Goal: Transaction & Acquisition: Purchase product/service

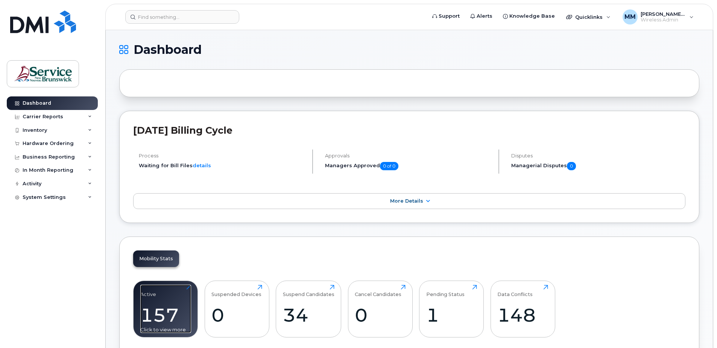
click at [164, 295] on div "Active 157 Click to view more" at bounding box center [165, 309] width 51 height 48
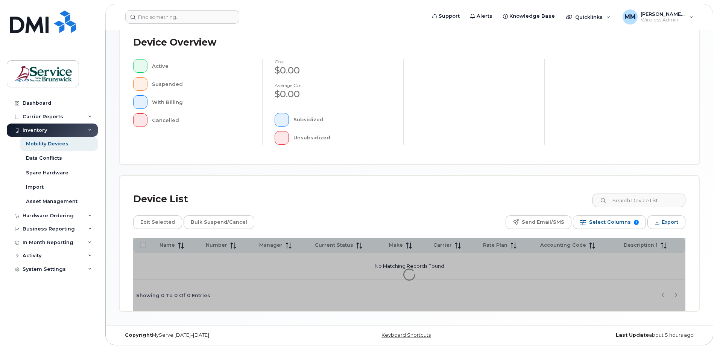
scroll to position [170, 0]
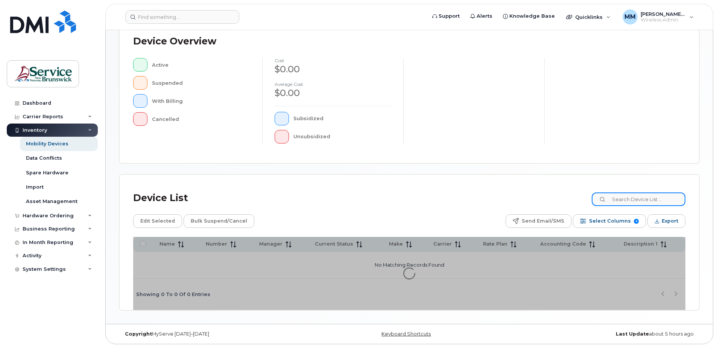
click at [638, 201] on input at bounding box center [639, 199] width 94 height 14
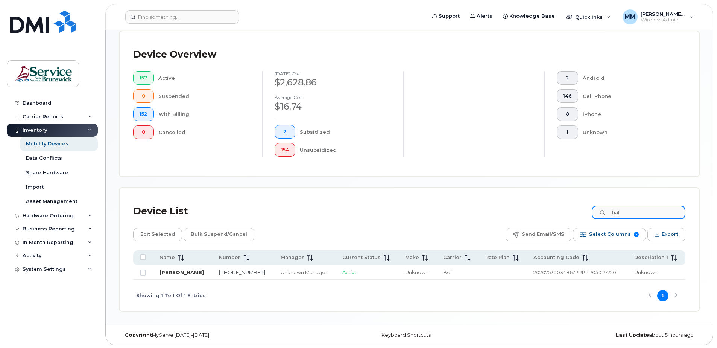
type input "haf"
click at [181, 272] on link "Hafsah Mohammad" at bounding box center [182, 272] width 44 height 6
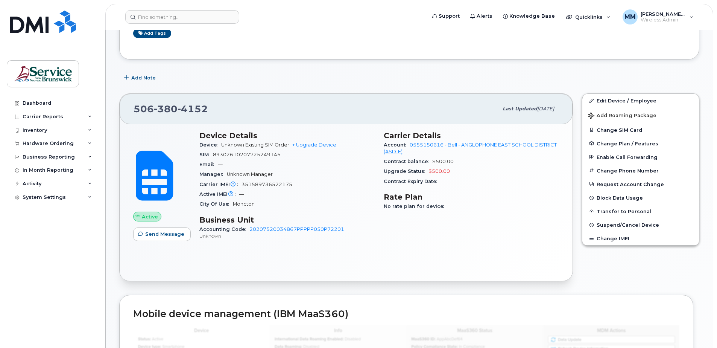
scroll to position [113, 0]
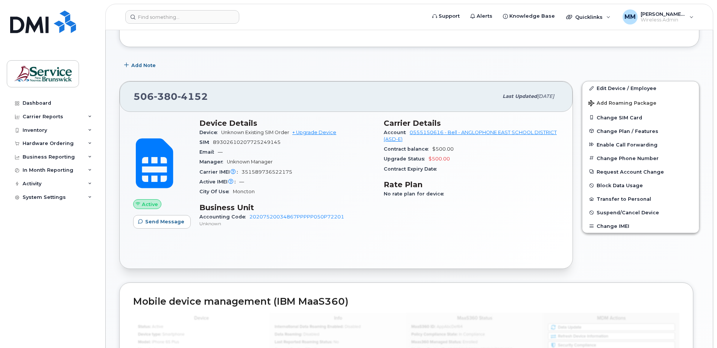
click at [248, 172] on span "351589736522175" at bounding box center [267, 172] width 51 height 6
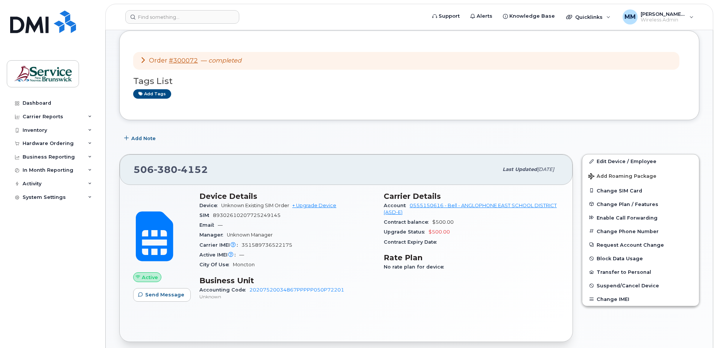
scroll to position [0, 0]
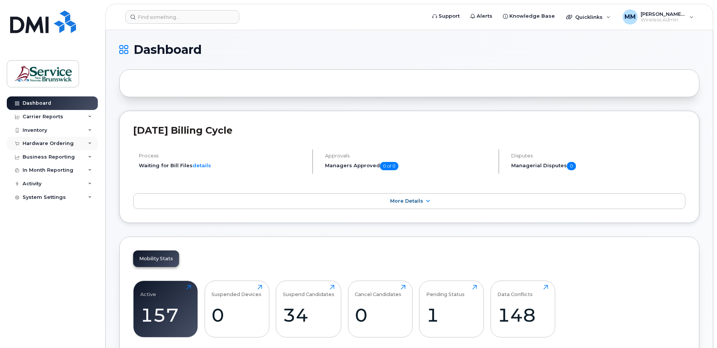
click at [40, 149] on div "Hardware Ordering" at bounding box center [52, 144] width 91 height 14
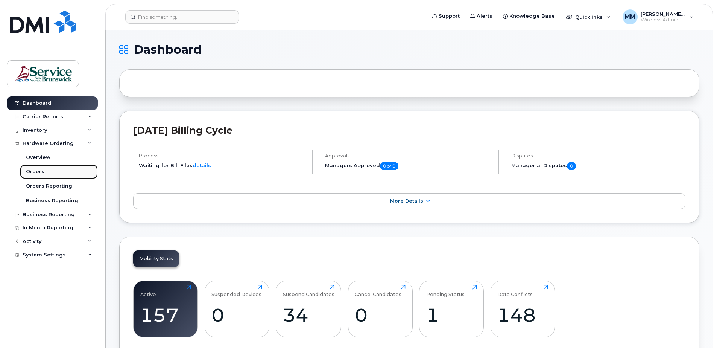
click at [43, 171] on div "Orders" at bounding box center [35, 171] width 18 height 7
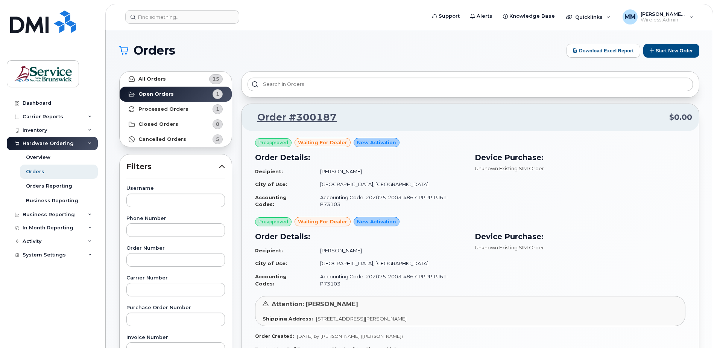
click at [678, 43] on div "Orders Download Excel Report Start New Order All Orders 15 Open Orders 1 Proces…" at bounding box center [409, 317] width 607 height 574
click at [680, 51] on button "Start New Order" at bounding box center [672, 51] width 56 height 14
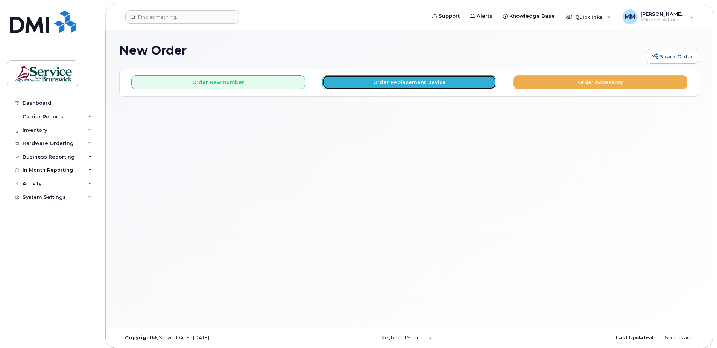
click at [435, 81] on button "Order Replacement Device" at bounding box center [410, 82] width 174 height 14
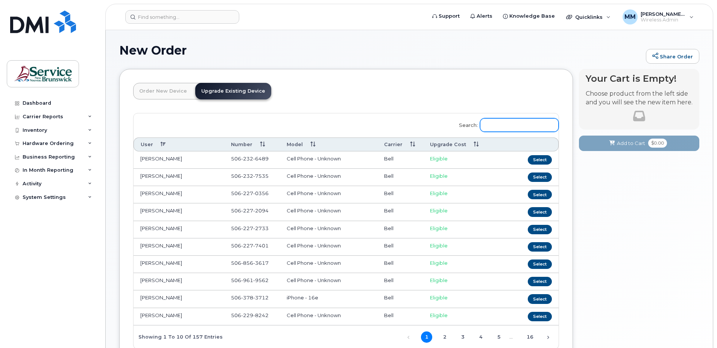
click at [511, 124] on input "Search:" at bounding box center [519, 125] width 79 height 14
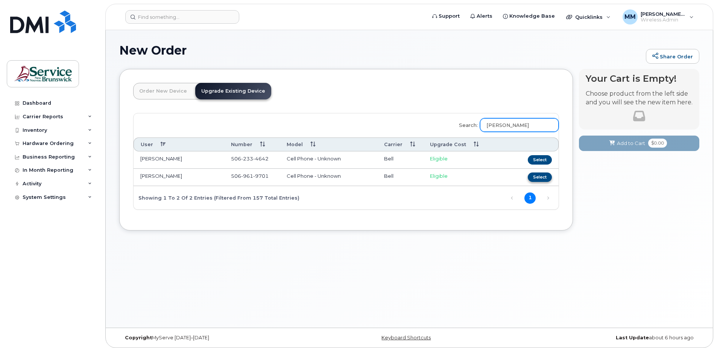
type input "marsh"
click at [542, 178] on button "Select" at bounding box center [540, 176] width 24 height 9
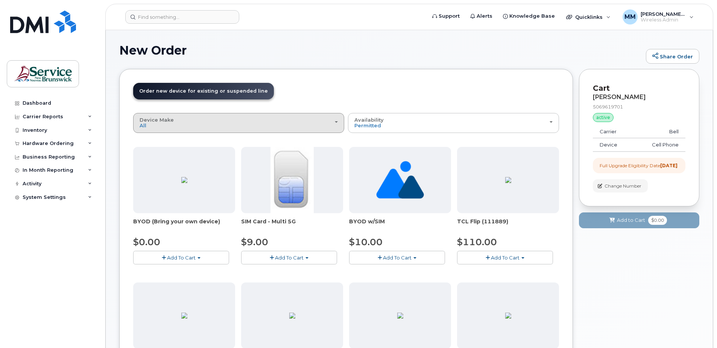
click at [247, 129] on button "Device Make All Aircard Android Cell Phone iPhone Tablet Unknown" at bounding box center [238, 123] width 211 height 20
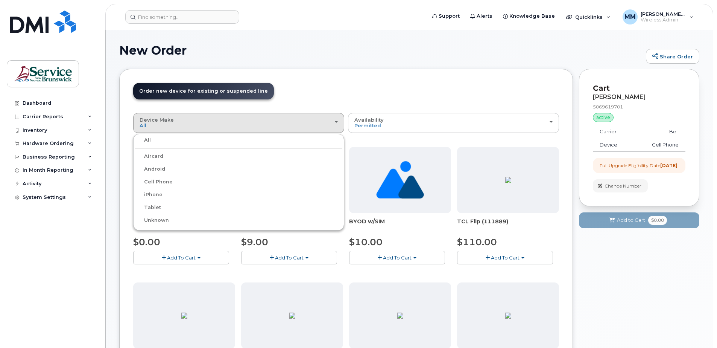
click at [157, 170] on label "Android" at bounding box center [150, 168] width 30 height 9
click at [0, 0] on input "Android" at bounding box center [0, 0] width 0 height 0
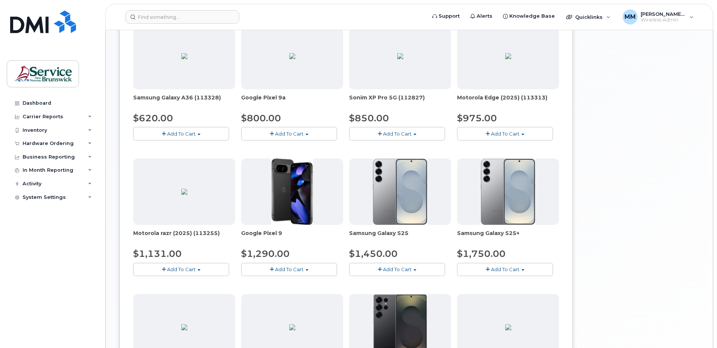
scroll to position [272, 0]
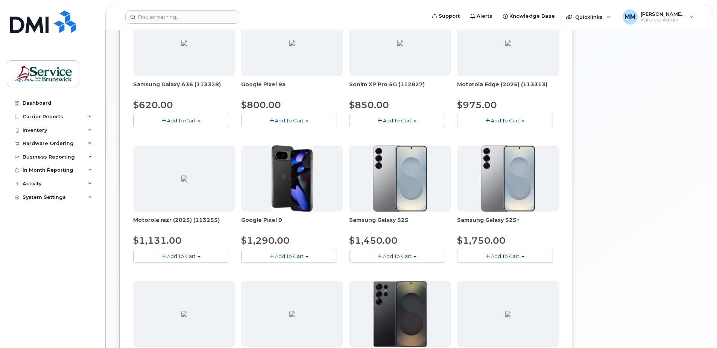
click at [558, 231] on span "Samsung Galaxy S25+" at bounding box center [508, 223] width 102 height 15
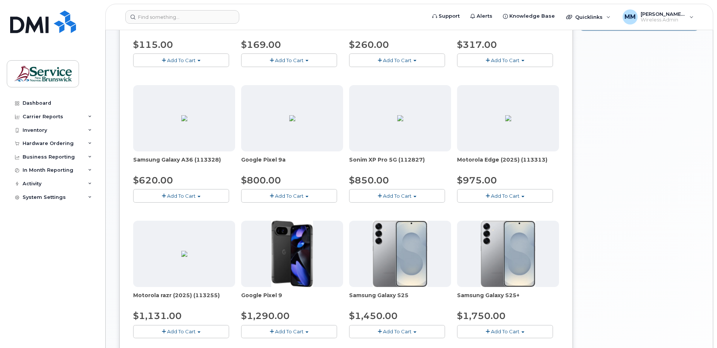
scroll to position [235, 0]
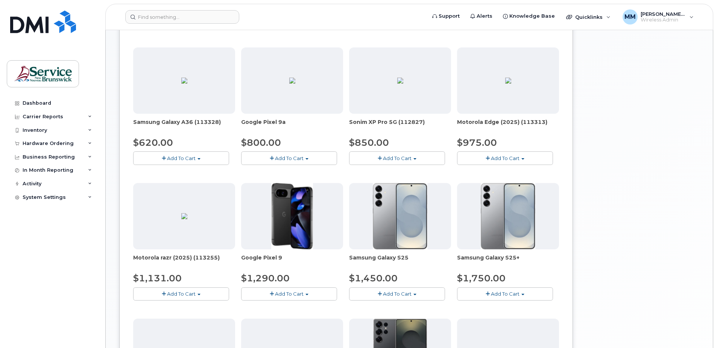
click at [207, 158] on button "Add To Cart" at bounding box center [181, 157] width 96 height 13
click at [198, 181] on link "$620.00 - Outright purchase (128GB model)" at bounding box center [197, 181] width 125 height 9
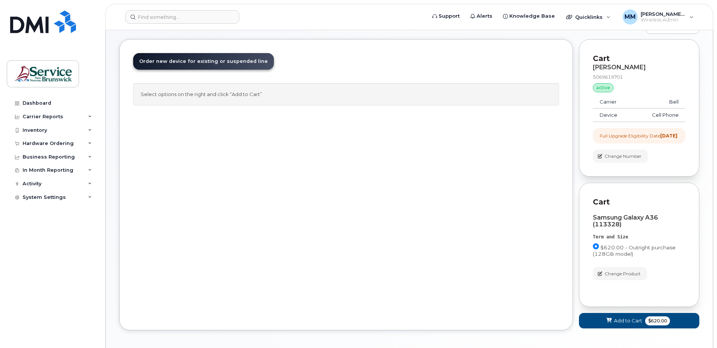
scroll to position [67, 0]
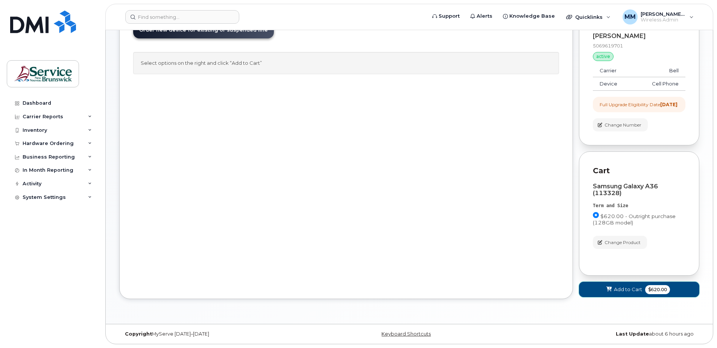
click at [633, 286] on span "Add to Cart" at bounding box center [628, 289] width 28 height 7
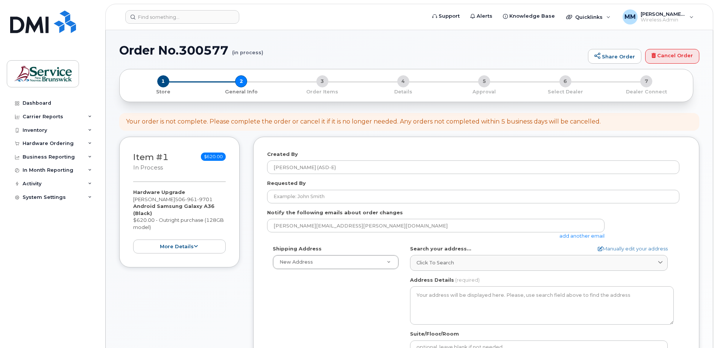
select select
click at [694, 193] on div "Created By McEachern, Melissa (ASD-E) Requested By Notify the following emails …" at bounding box center [476, 318] width 446 height 362
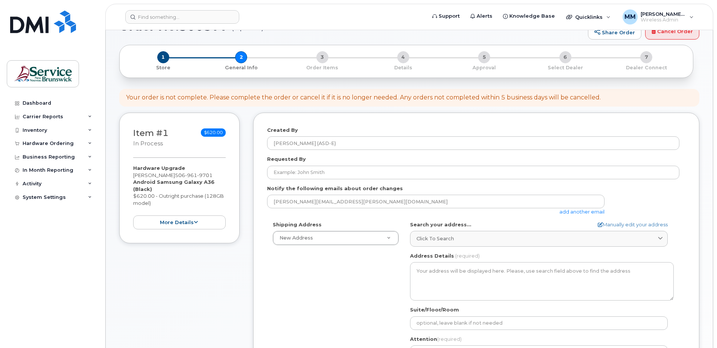
scroll to position [38, 0]
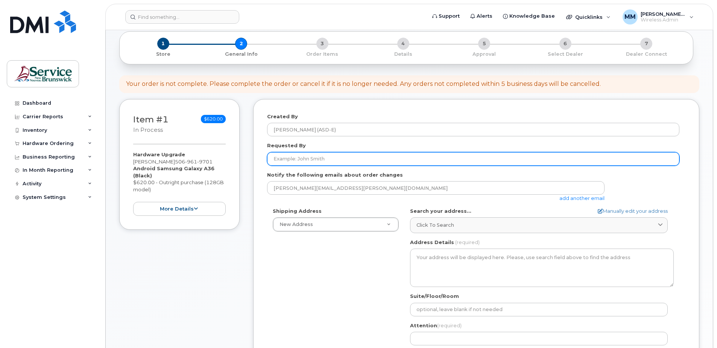
click at [609, 158] on input "Requested By" at bounding box center [473, 159] width 412 height 14
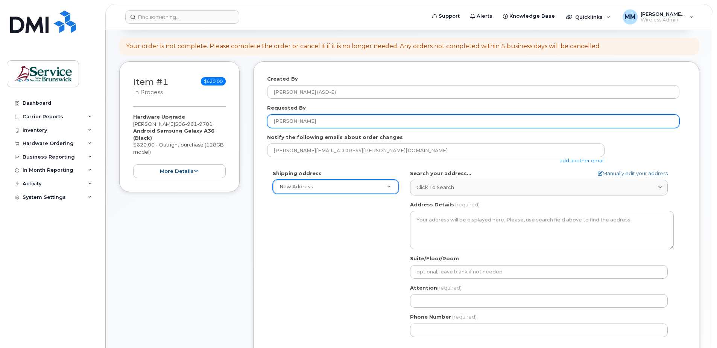
type input "[PERSON_NAME]"
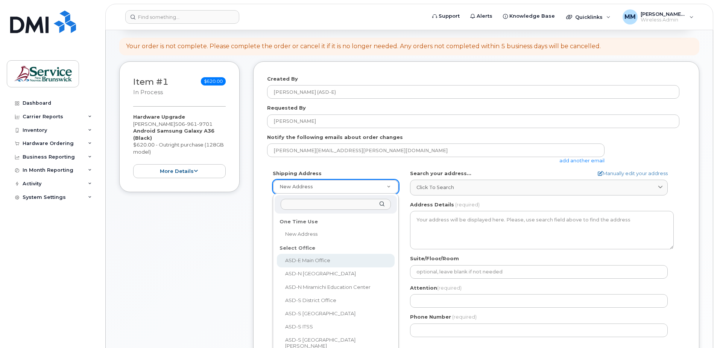
select select
type textarea "200-1077 St George Blvd Moncton New Brunswick E1E 4C9"
type input "[PERSON_NAME]"
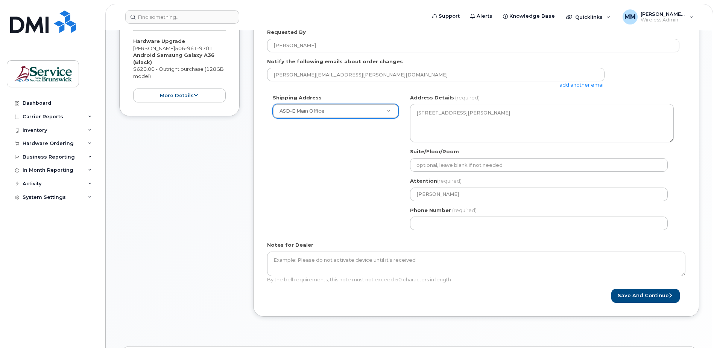
scroll to position [151, 0]
click at [510, 303] on div "Created By McEachern, Melissa (ASD-E) Requested By Candace Scott Notify the fol…" at bounding box center [476, 151] width 446 height 331
click at [653, 293] on button "Save and Continue" at bounding box center [646, 296] width 68 height 14
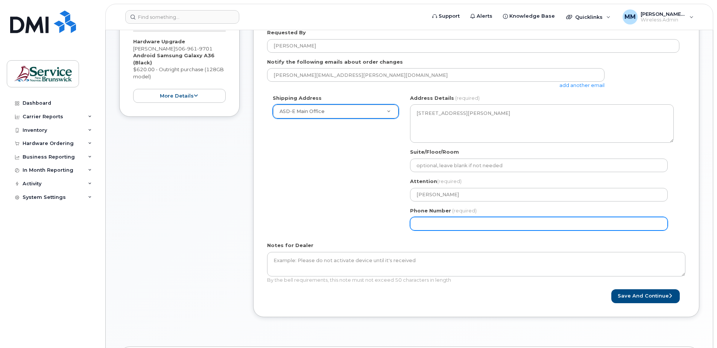
select select
type input "506227039"
select select
type input "5062270392"
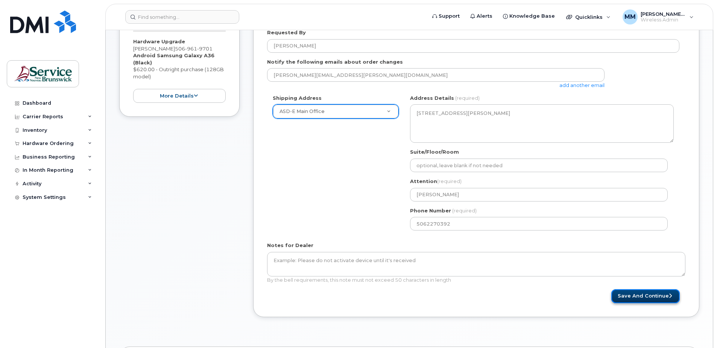
click at [624, 301] on button "Save and Continue" at bounding box center [646, 296] width 68 height 14
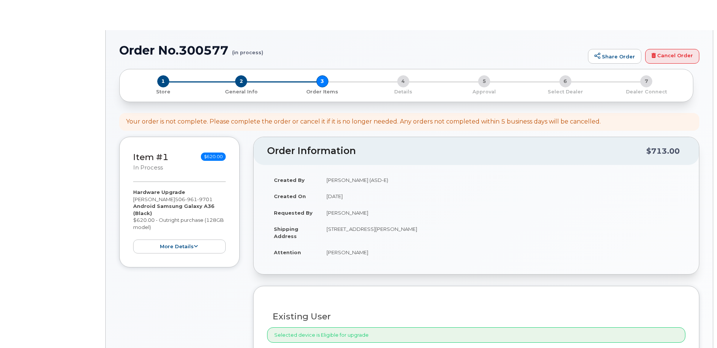
select select
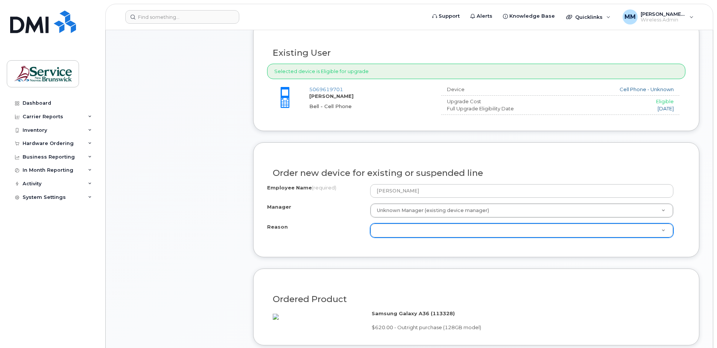
scroll to position [301, 0]
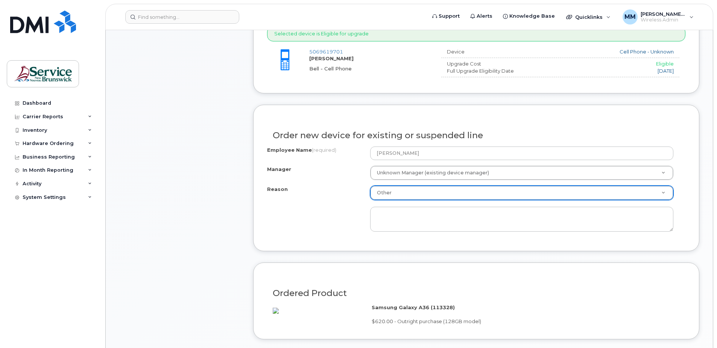
select select "other"
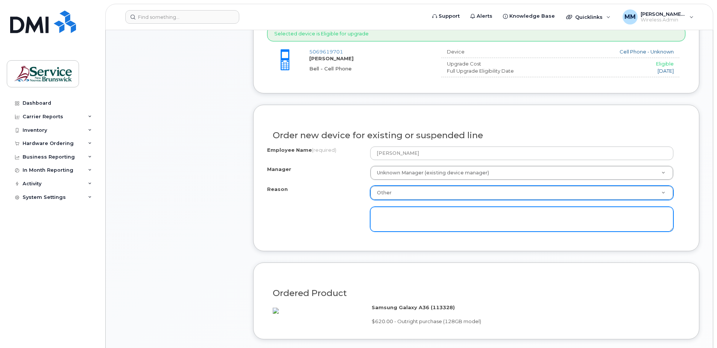
click at [386, 219] on textarea at bounding box center [521, 219] width 303 height 25
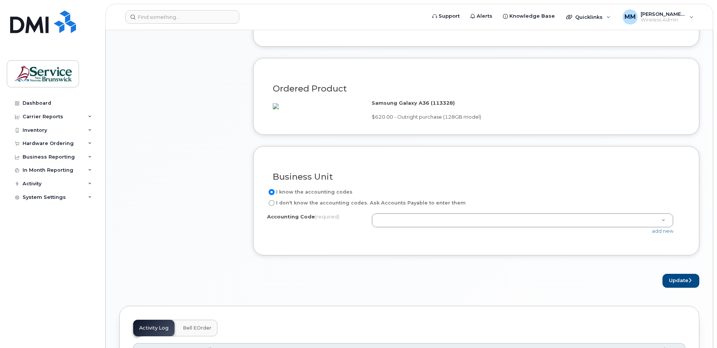
scroll to position [527, 0]
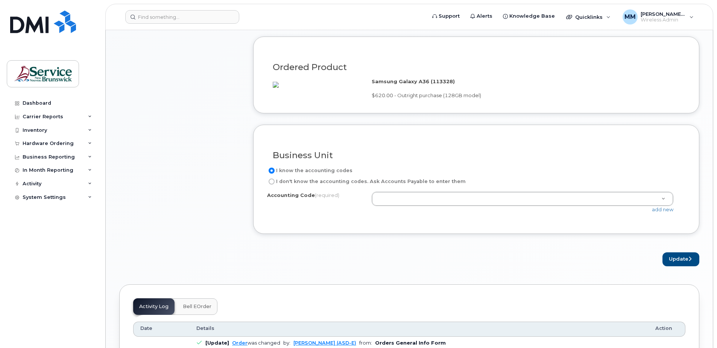
type textarea "Due for an upgrade"
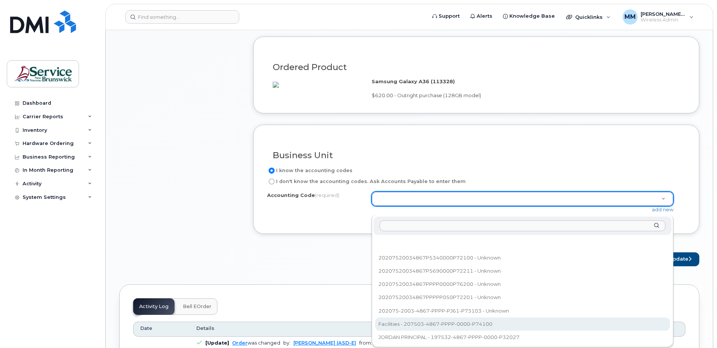
select select "Facilities"
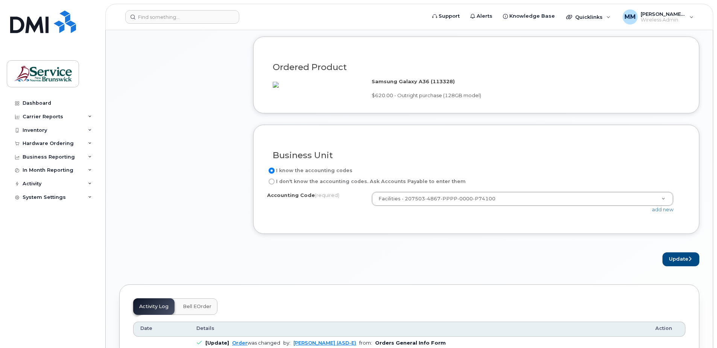
click at [456, 254] on form "Existing User Additional cost to upgrading the device $0.00 Selected device is …" at bounding box center [476, 12] width 446 height 507
click at [686, 266] on button "Update" at bounding box center [681, 259] width 37 height 14
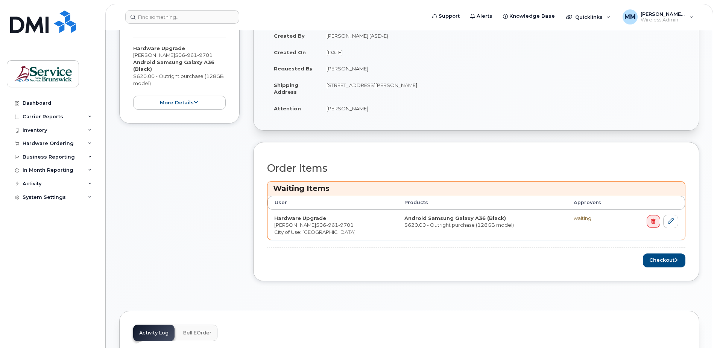
scroll to position [188, 0]
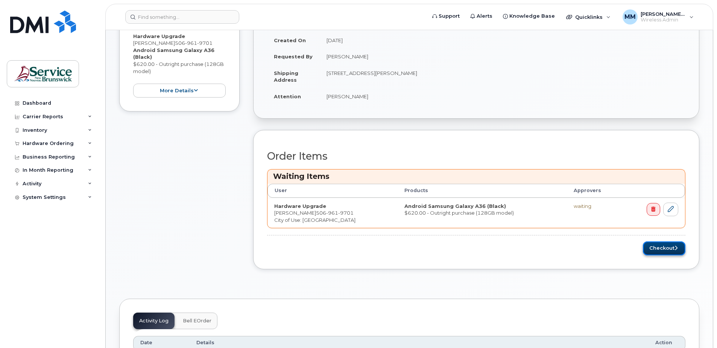
click at [667, 250] on button "Checkout" at bounding box center [664, 248] width 43 height 14
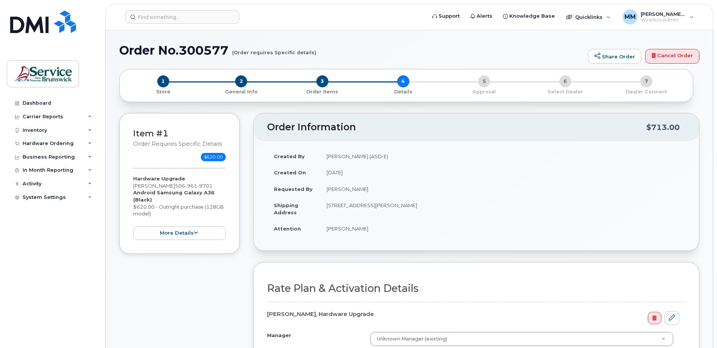
scroll to position [38, 0]
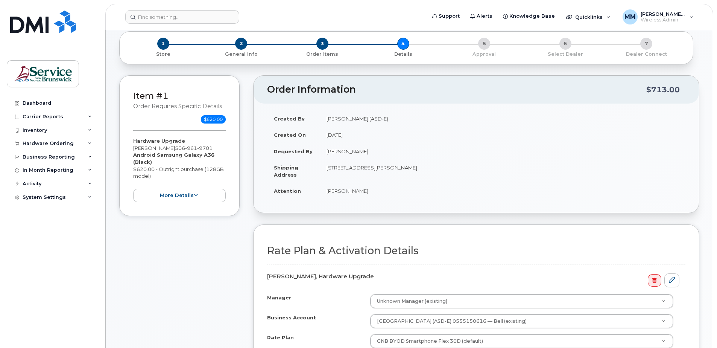
click at [547, 220] on div "Order Information $713.00 Created By [PERSON_NAME] (ASD-E) Created On [DATE] Re…" at bounding box center [476, 257] width 446 height 365
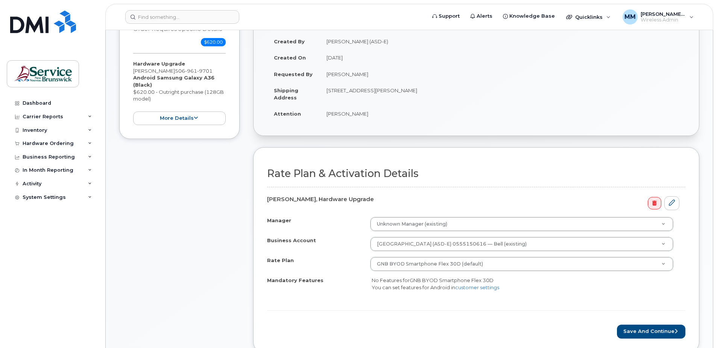
scroll to position [151, 0]
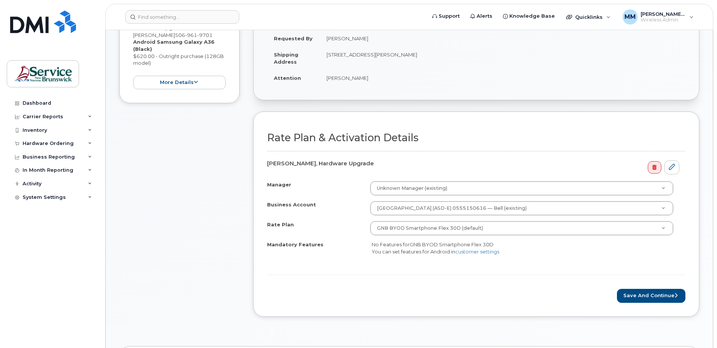
click at [164, 260] on div "Item #1 Order requires Specific details $620.00 Hardware Upgrade Trevor Marshal…" at bounding box center [179, 144] width 120 height 365
click at [658, 297] on button "Save and Continue" at bounding box center [651, 296] width 68 height 14
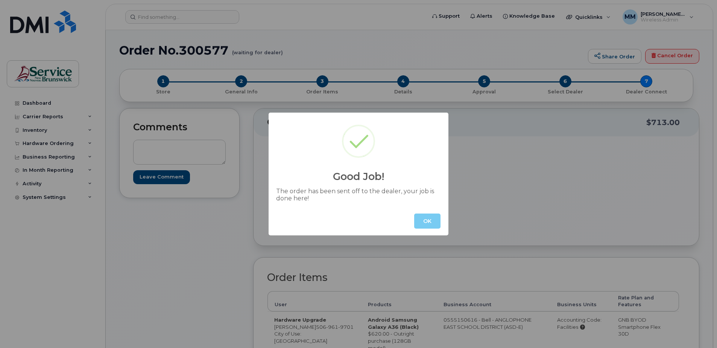
click at [432, 218] on button "OK" at bounding box center [427, 220] width 26 height 15
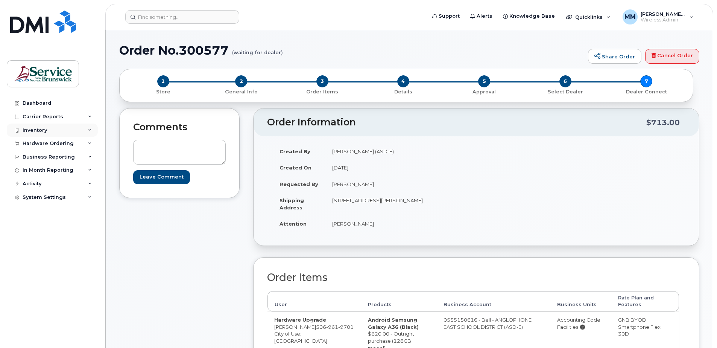
click at [49, 126] on div "Inventory" at bounding box center [52, 130] width 91 height 14
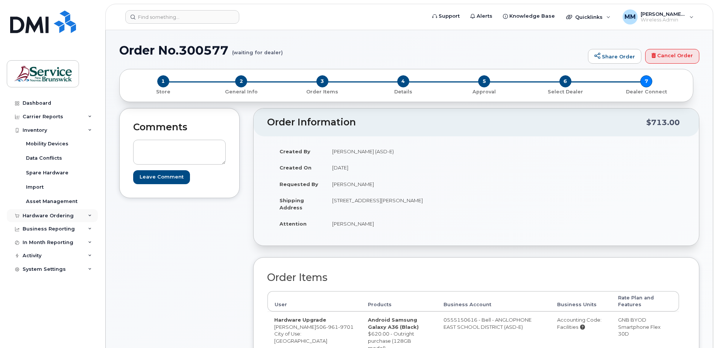
click at [51, 213] on div "Hardware Ordering" at bounding box center [48, 216] width 51 height 6
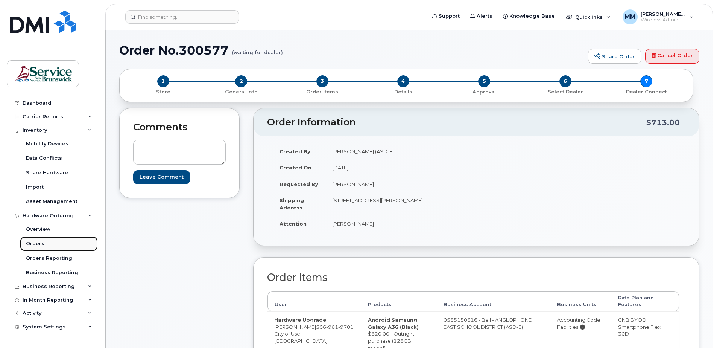
click at [31, 242] on div "Orders" at bounding box center [35, 243] width 18 height 7
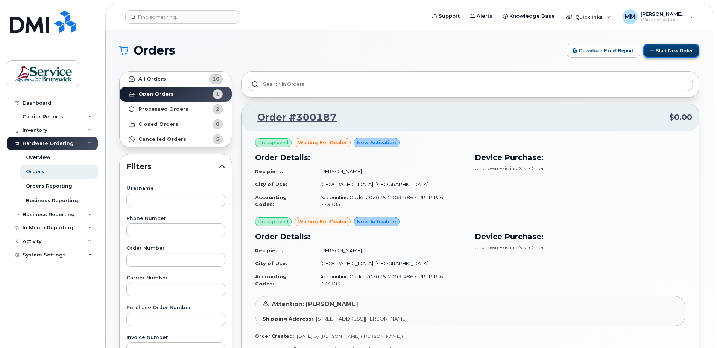
click at [673, 47] on button "Start New Order" at bounding box center [672, 51] width 56 height 14
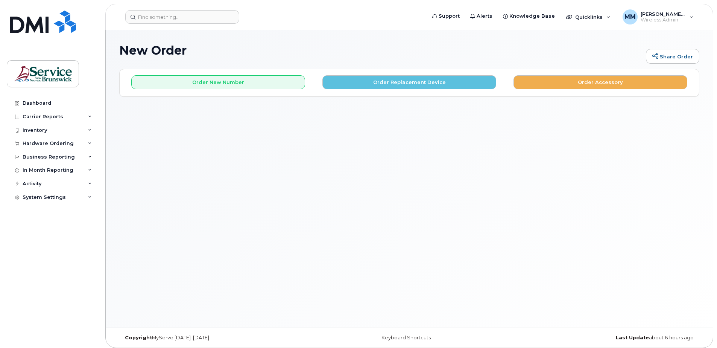
click at [380, 184] on div "New Order Share Order × Share This Order If you want to allow others to create …" at bounding box center [409, 178] width 607 height 297
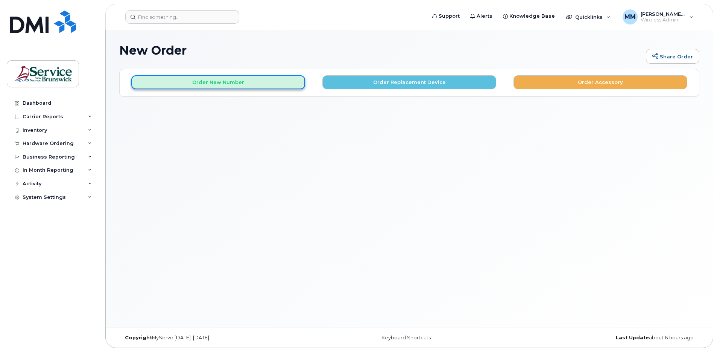
click at [245, 81] on button "Order New Number" at bounding box center [218, 82] width 174 height 14
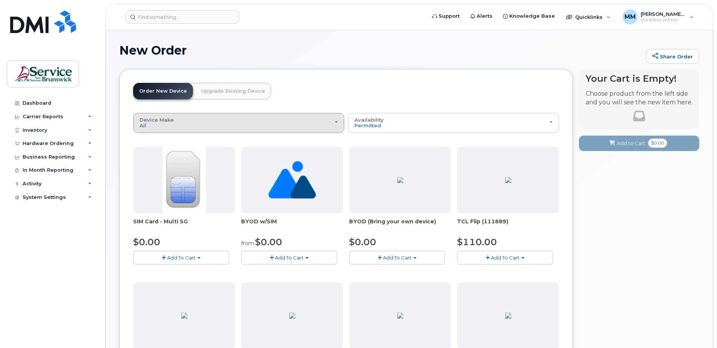
click at [265, 126] on div "Device Make All Aircard Android Cell Phone iPhone Tablet Unknown" at bounding box center [239, 123] width 198 height 12
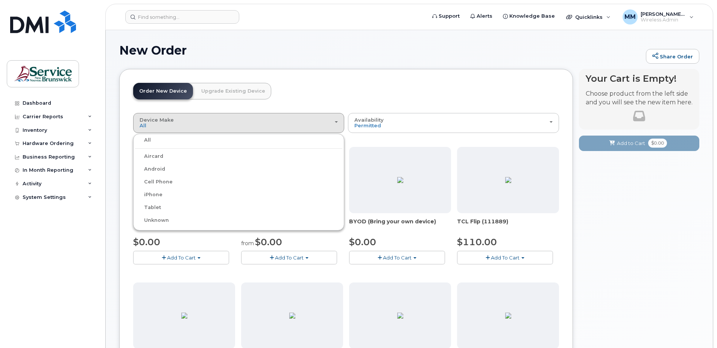
click at [154, 196] on label "iPhone" at bounding box center [148, 194] width 27 height 9
click at [0, 0] on input "iPhone" at bounding box center [0, 0] width 0 height 0
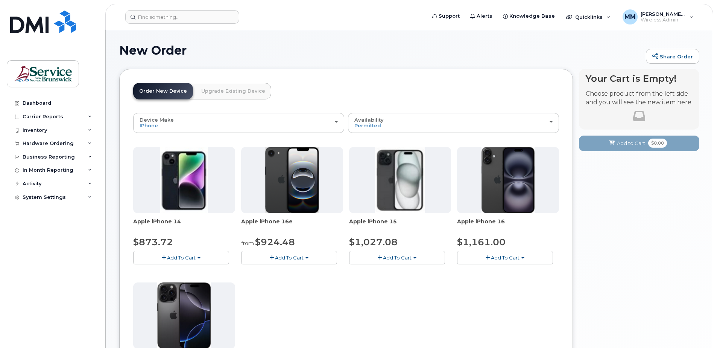
click at [494, 300] on div "Apple iPhone 14 $873.72 Add To Cart Model Midnight 128 GB is available $873.72 …" at bounding box center [346, 279] width 426 height 265
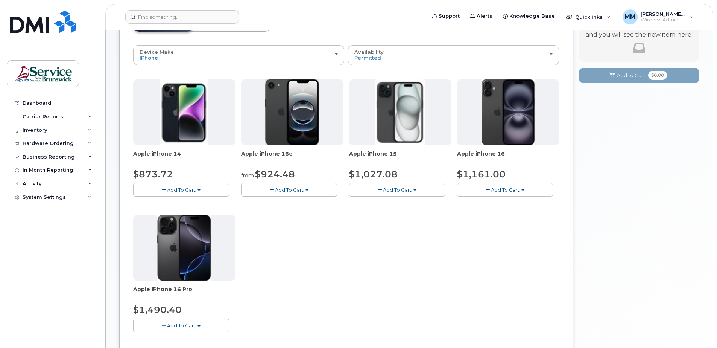
scroll to position [75, 0]
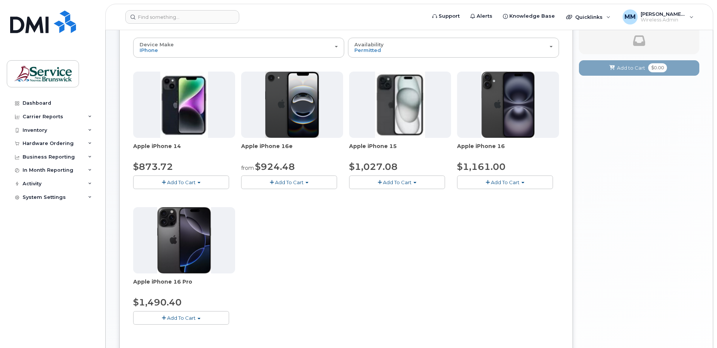
click at [289, 183] on span "Add To Cart" at bounding box center [289, 182] width 29 height 6
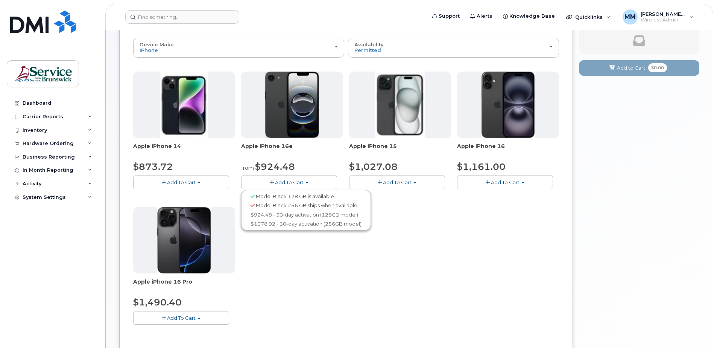
click at [286, 196] on span "Model Black 128 GB is available" at bounding box center [295, 196] width 78 height 6
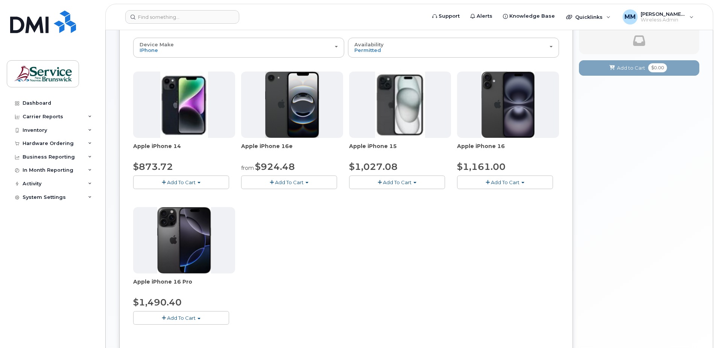
click at [286, 180] on span "Add To Cart" at bounding box center [289, 182] width 29 height 6
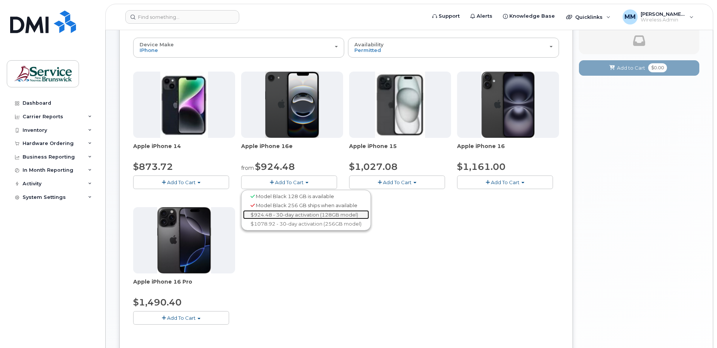
click at [297, 213] on link "$924.48 - 30-day activation (128GB model)" at bounding box center [306, 214] width 126 height 9
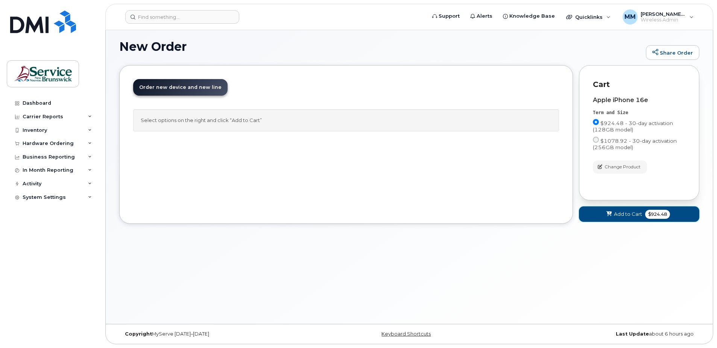
click at [623, 215] on span "Add to Cart" at bounding box center [628, 213] width 28 height 7
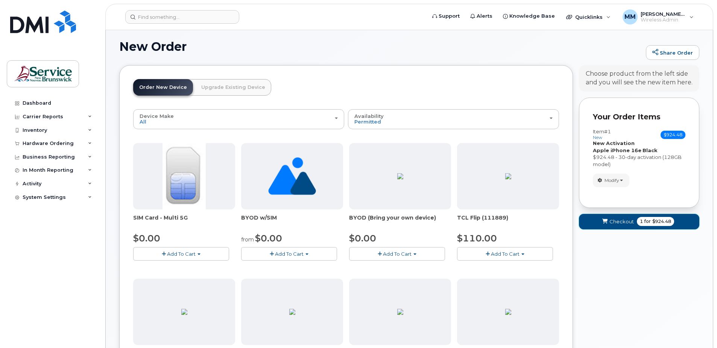
click at [617, 220] on span "Checkout" at bounding box center [622, 221] width 24 height 7
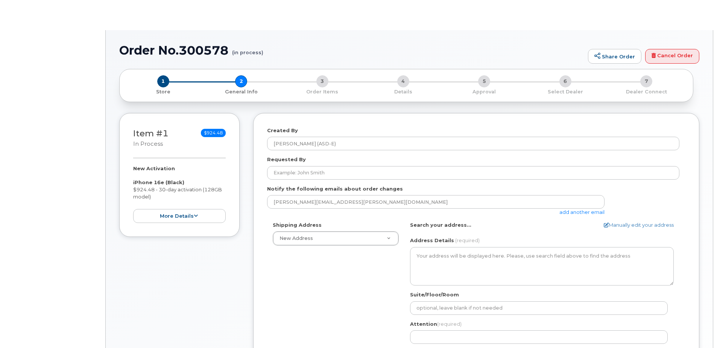
select select
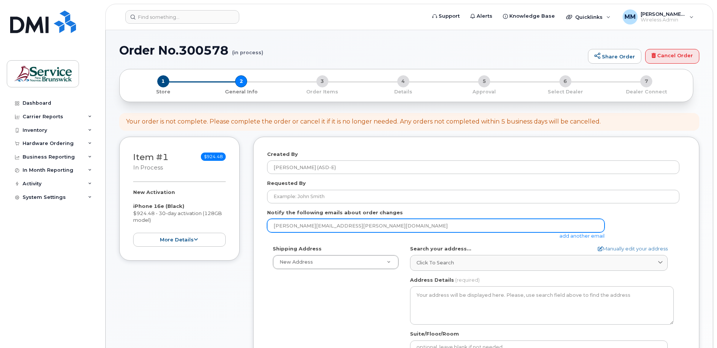
scroll to position [38, 0]
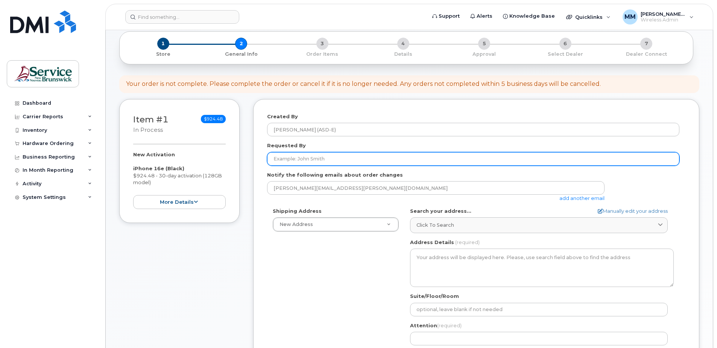
click at [362, 157] on input "Requested By" at bounding box center [473, 159] width 412 height 14
click at [322, 159] on input "Requested By" at bounding box center [473, 159] width 412 height 14
type input "[PERSON_NAME]"
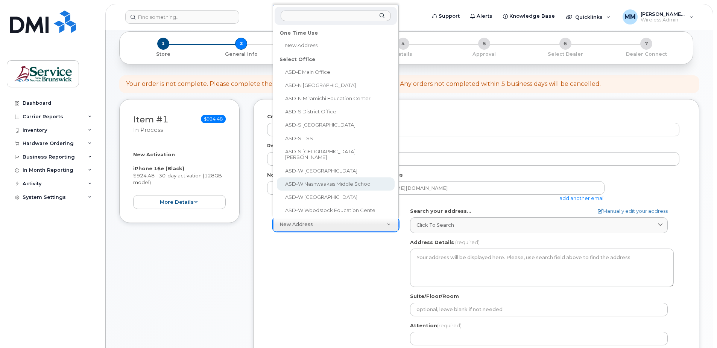
scroll to position [12, 0]
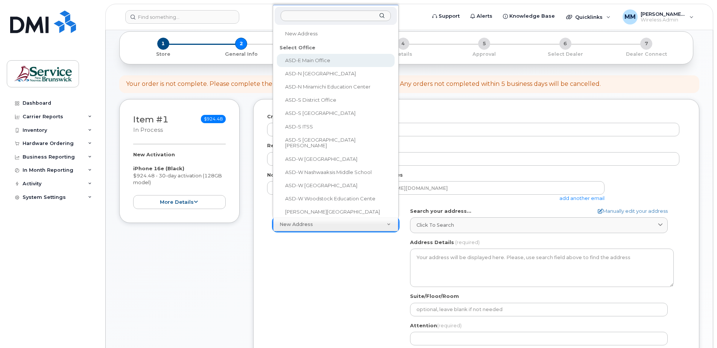
select select
type textarea "[STREET_ADDRESS][PERSON_NAME]"
type input "[PERSON_NAME]"
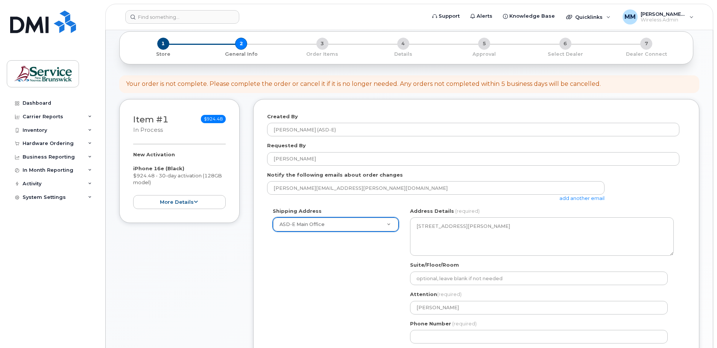
click at [320, 261] on div "Shipping Address ASD-E Main Office New Address ASD-E Main Office ASD-[GEOGRAPHI…" at bounding box center [473, 278] width 412 height 142
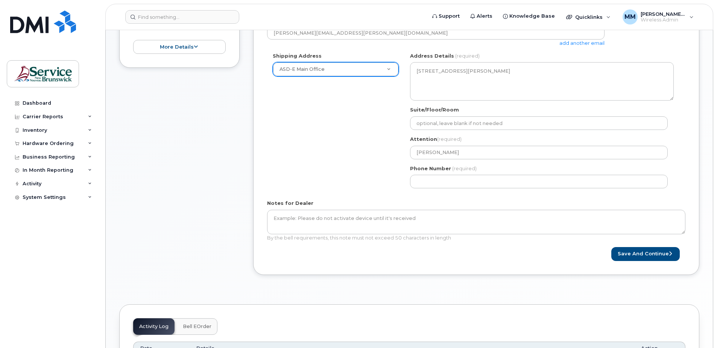
scroll to position [188, 0]
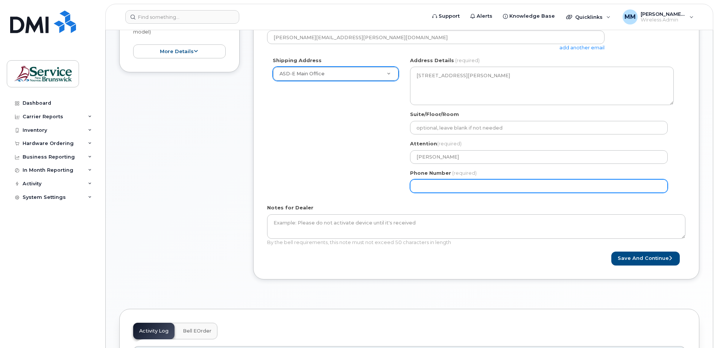
click at [487, 184] on input "Phone Number" at bounding box center [539, 186] width 258 height 14
select select
type input "506227039"
select select
type input "5062270392"
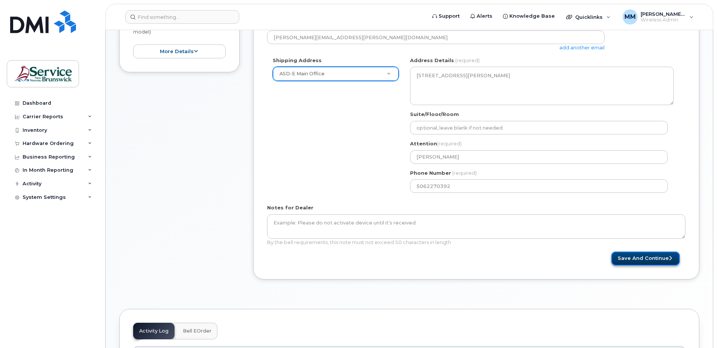
click at [665, 262] on button "Save and Continue" at bounding box center [646, 258] width 68 height 14
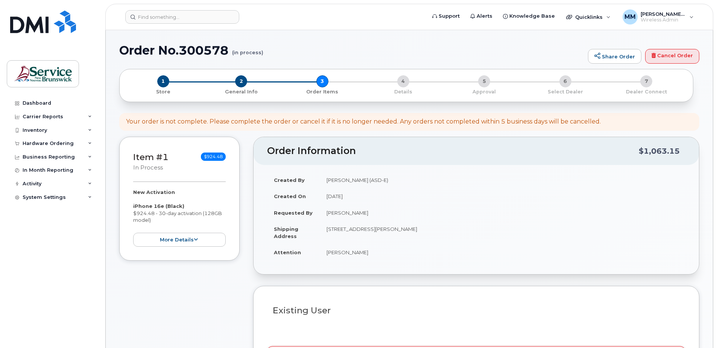
select select
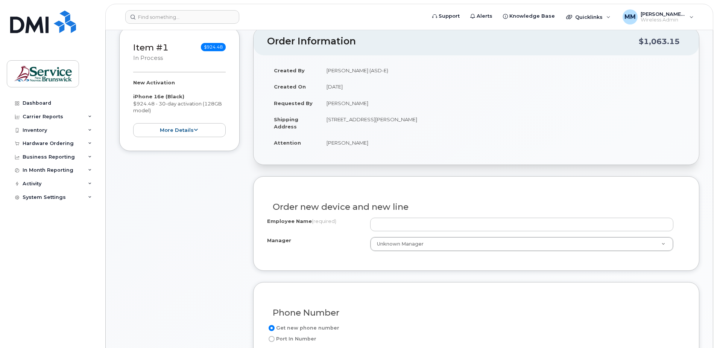
scroll to position [151, 0]
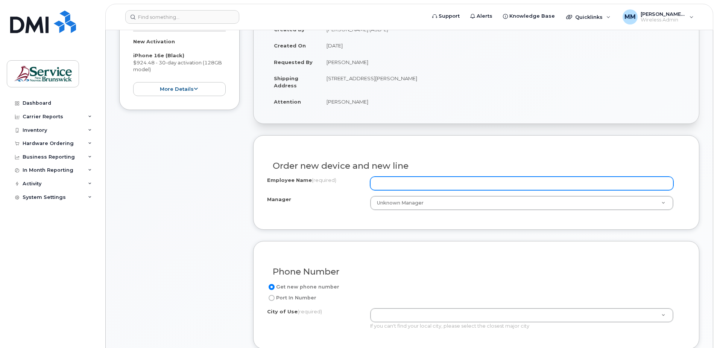
click at [383, 184] on input "Employee Name (required)" at bounding box center [521, 184] width 303 height 14
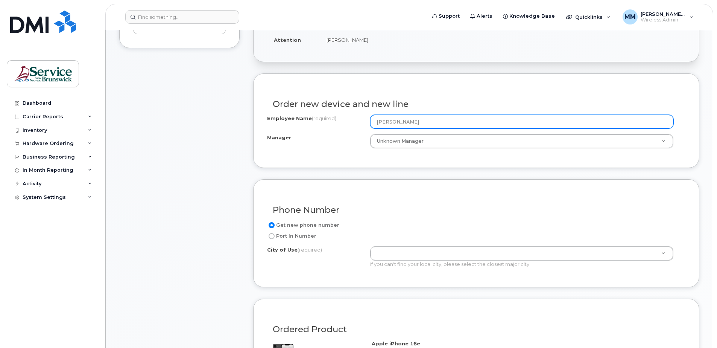
scroll to position [226, 0]
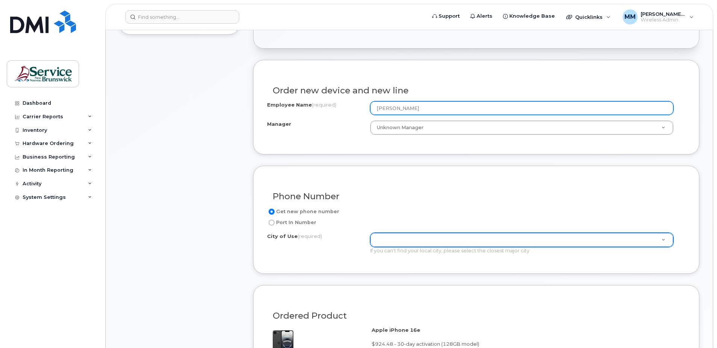
type input "[PERSON_NAME]"
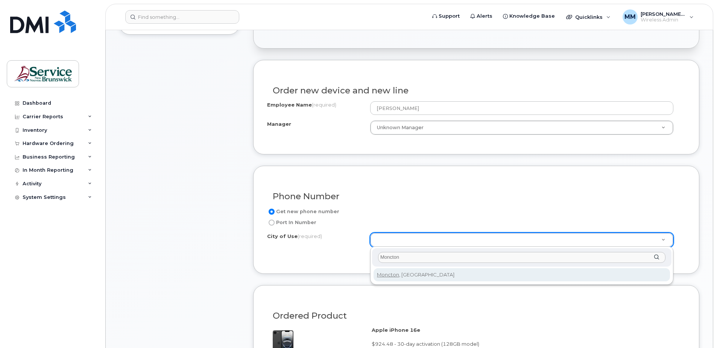
type input "Moncton"
type input "1817"
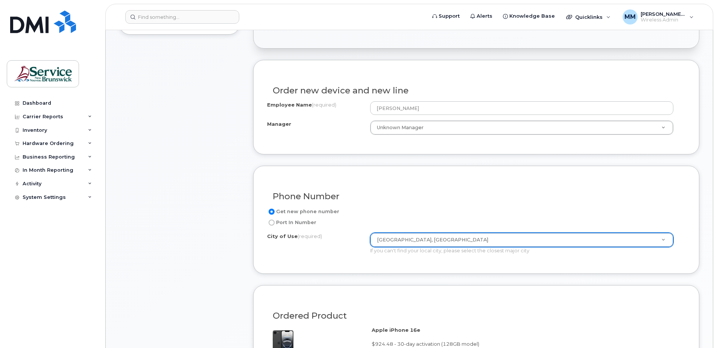
click at [425, 278] on form "Existing User Additional cost to upgrading the device Selected device is Eligib…" at bounding box center [476, 291] width 446 height 463
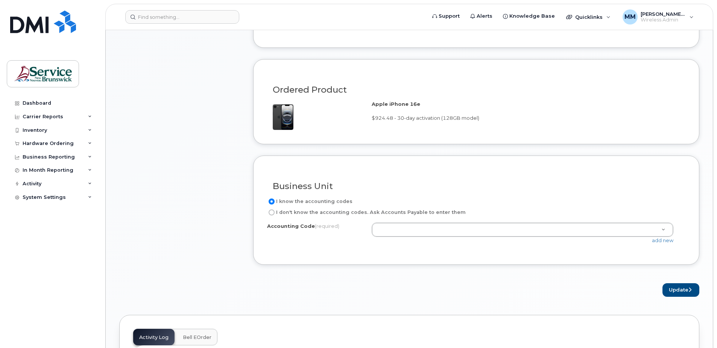
scroll to position [414, 0]
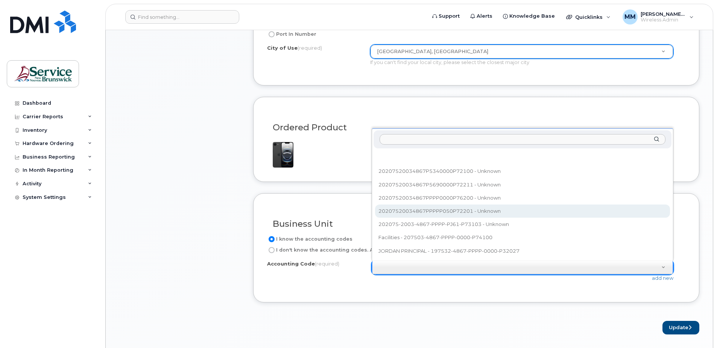
select select "20207520034867PPPPP050P72201"
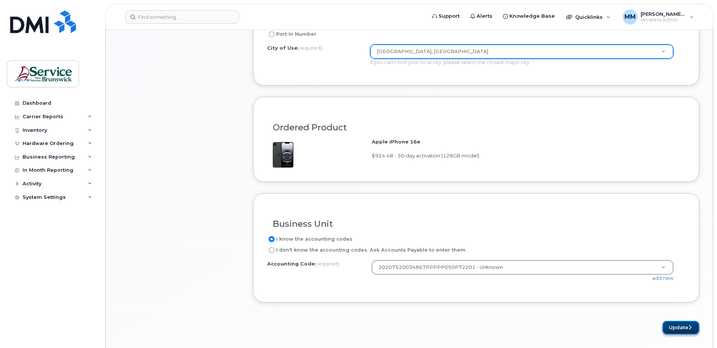
click at [674, 329] on button "Update" at bounding box center [681, 328] width 37 height 14
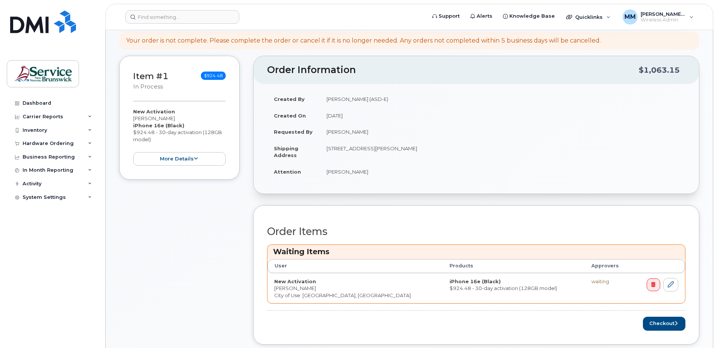
scroll to position [151, 0]
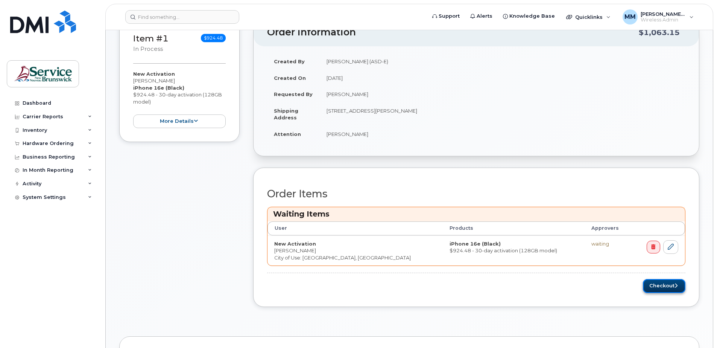
click at [672, 285] on button "Checkout" at bounding box center [664, 286] width 43 height 14
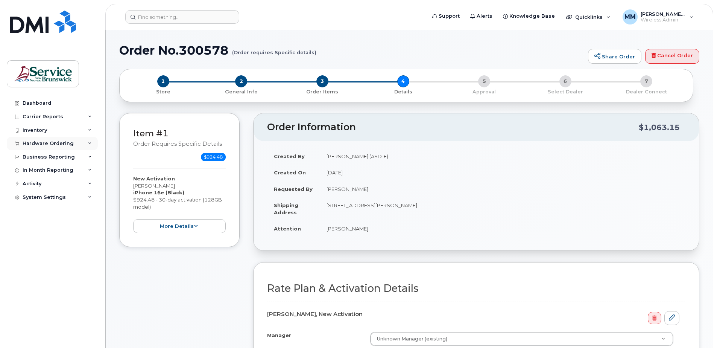
click at [46, 143] on div "Hardware Ordering" at bounding box center [48, 143] width 51 height 6
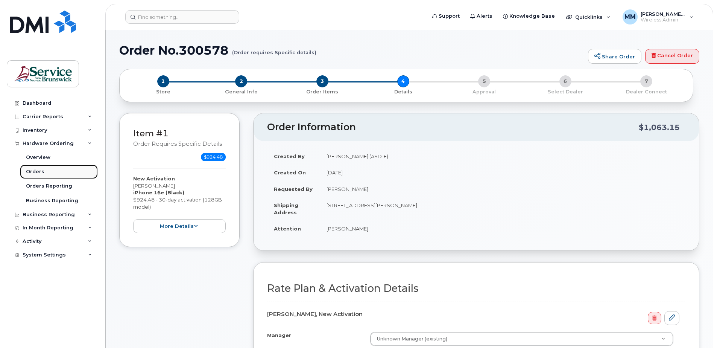
click at [38, 170] on div "Orders" at bounding box center [35, 171] width 18 height 7
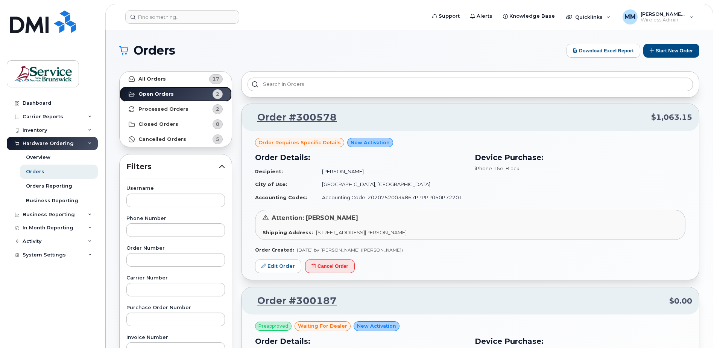
click at [155, 92] on strong "Open Orders" at bounding box center [155, 94] width 35 height 6
click at [169, 109] on strong "Processed Orders" at bounding box center [163, 109] width 50 height 6
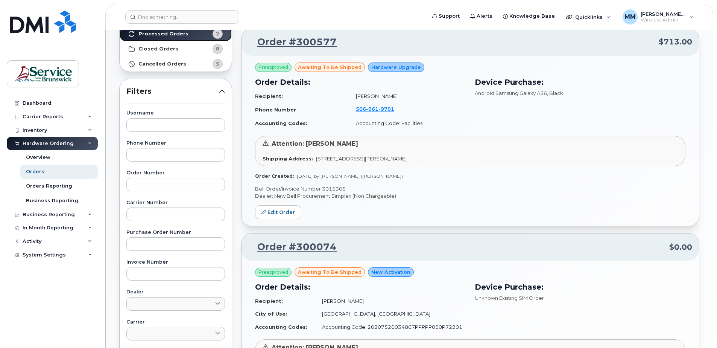
scroll to position [38, 0]
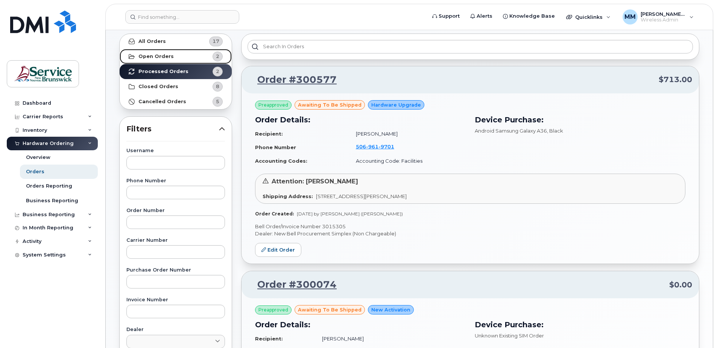
click at [149, 53] on strong "Open Orders" at bounding box center [155, 56] width 35 height 6
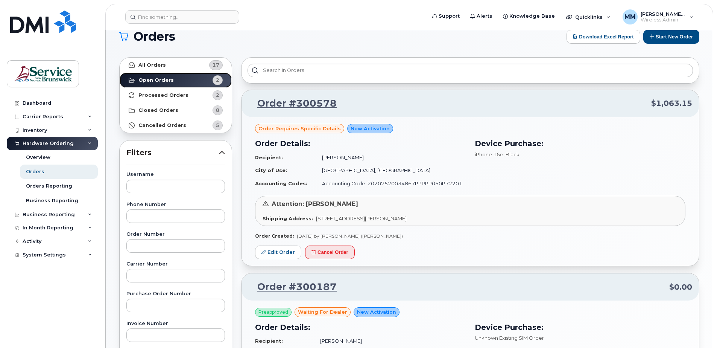
scroll to position [0, 0]
